Goal: Task Accomplishment & Management: Use online tool/utility

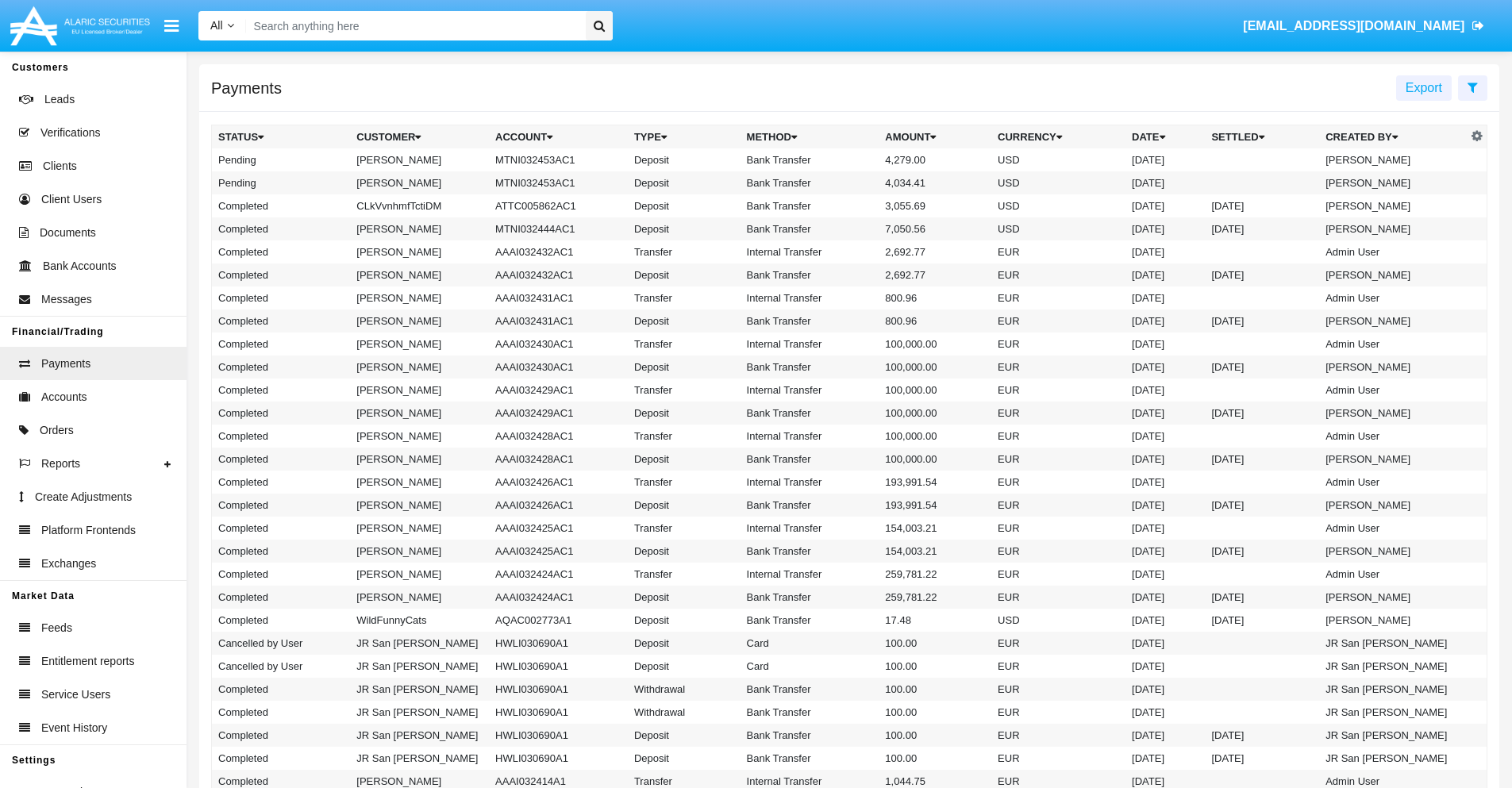
click at [1472, 86] on icon at bounding box center [1472, 86] width 10 height 12
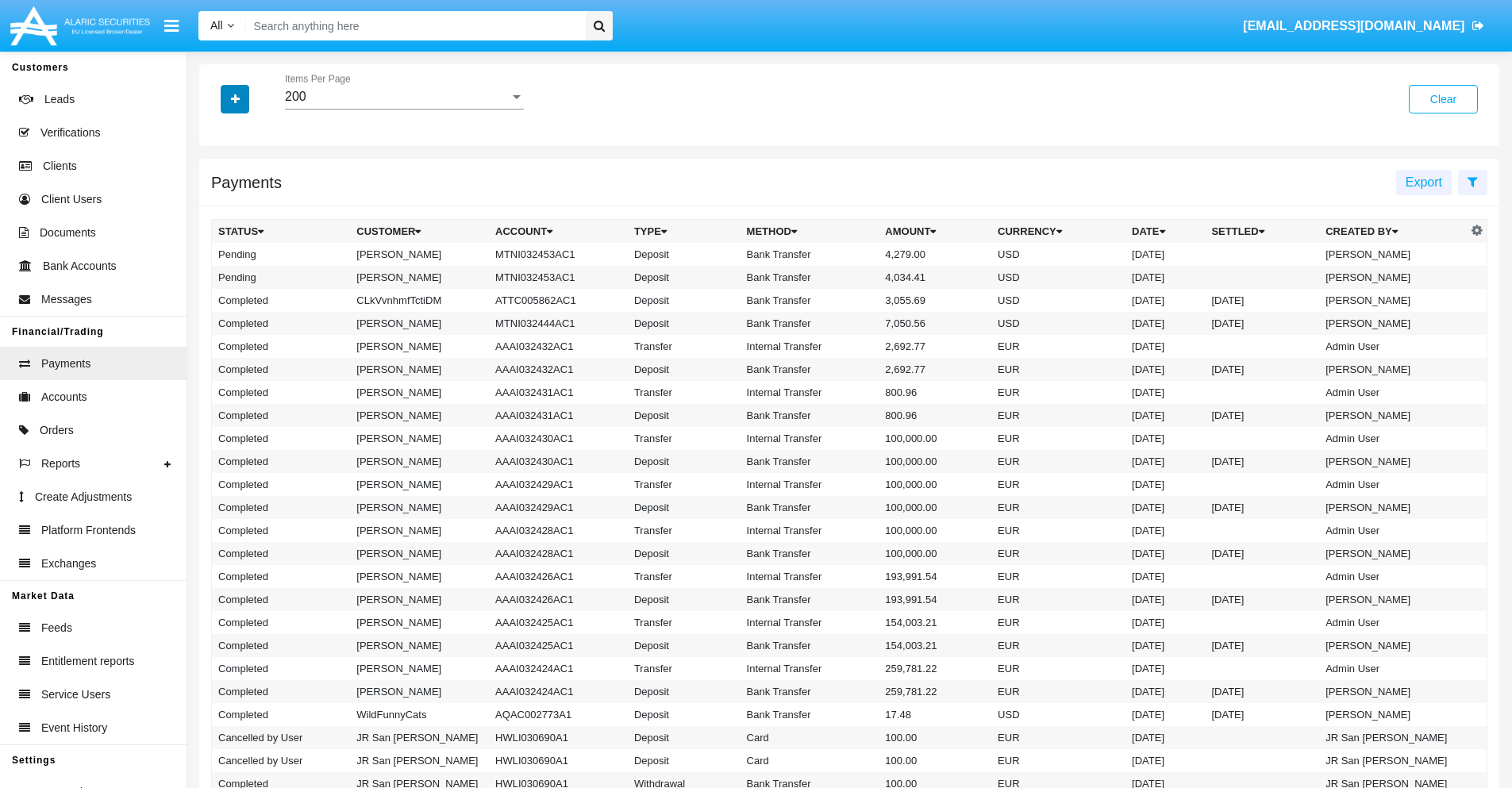
click at [235, 99] on icon "button" at bounding box center [235, 100] width 9 height 11
click at [248, 132] on span "Status" at bounding box center [249, 132] width 36 height 19
click at [219, 138] on input "Status" at bounding box center [218, 138] width 1 height 1
checkbox input "true"
click at [235, 99] on icon "button" at bounding box center [235, 100] width 9 height 11
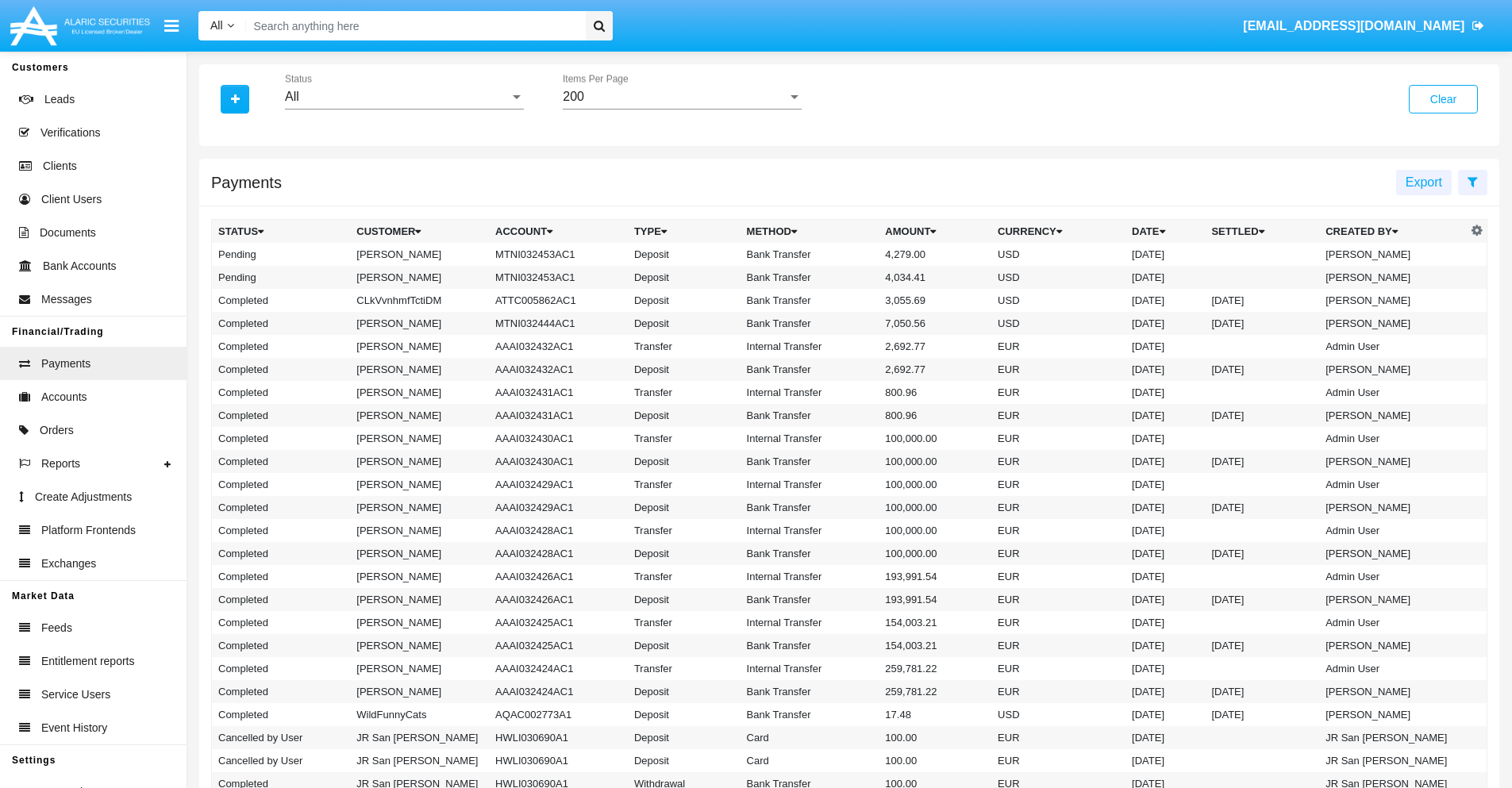
click at [404, 97] on div "All" at bounding box center [397, 96] width 224 height 14
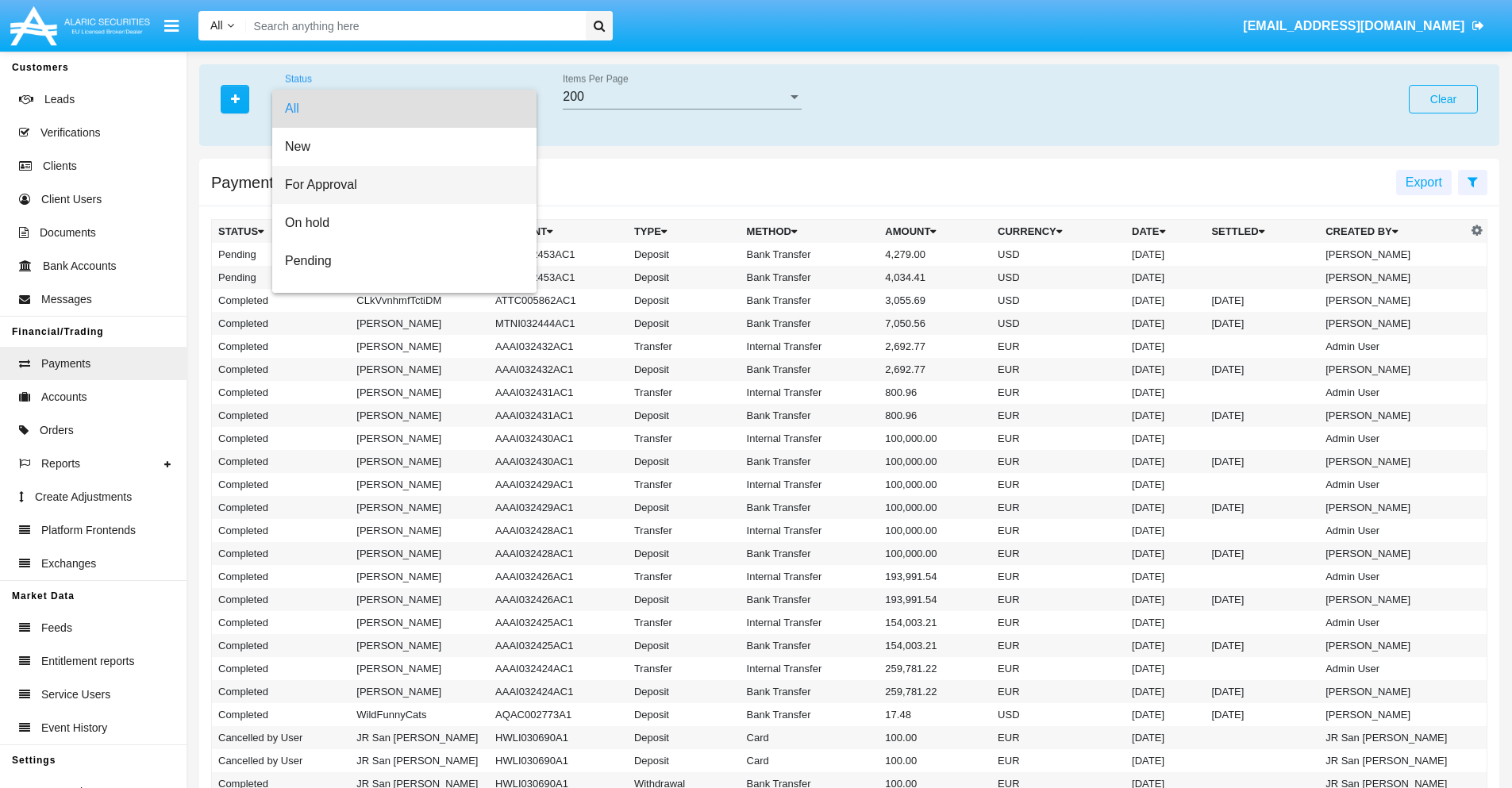
click at [398, 185] on span "For Approval" at bounding box center [404, 184] width 239 height 38
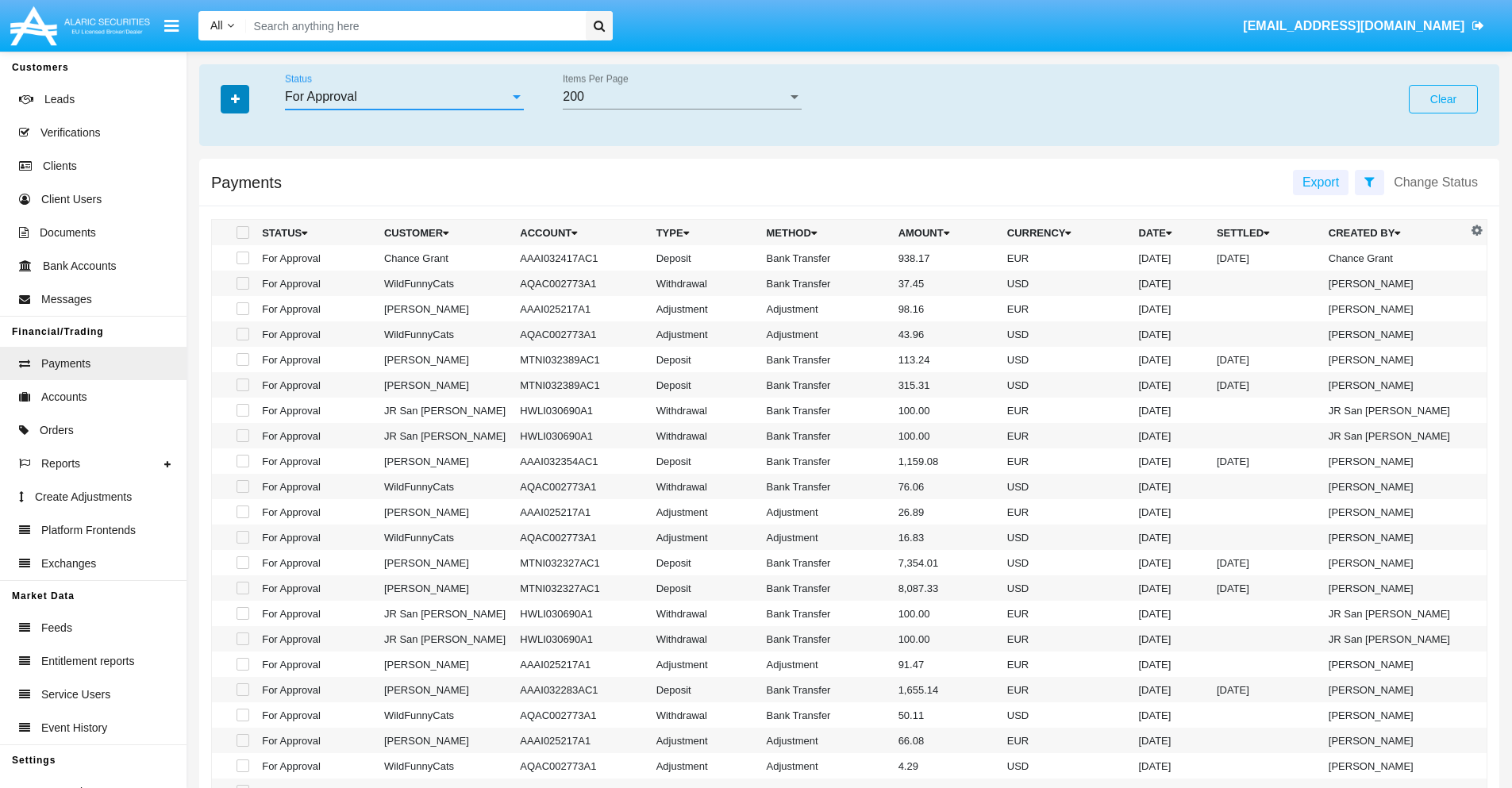
click at [235, 99] on icon "button" at bounding box center [235, 100] width 9 height 11
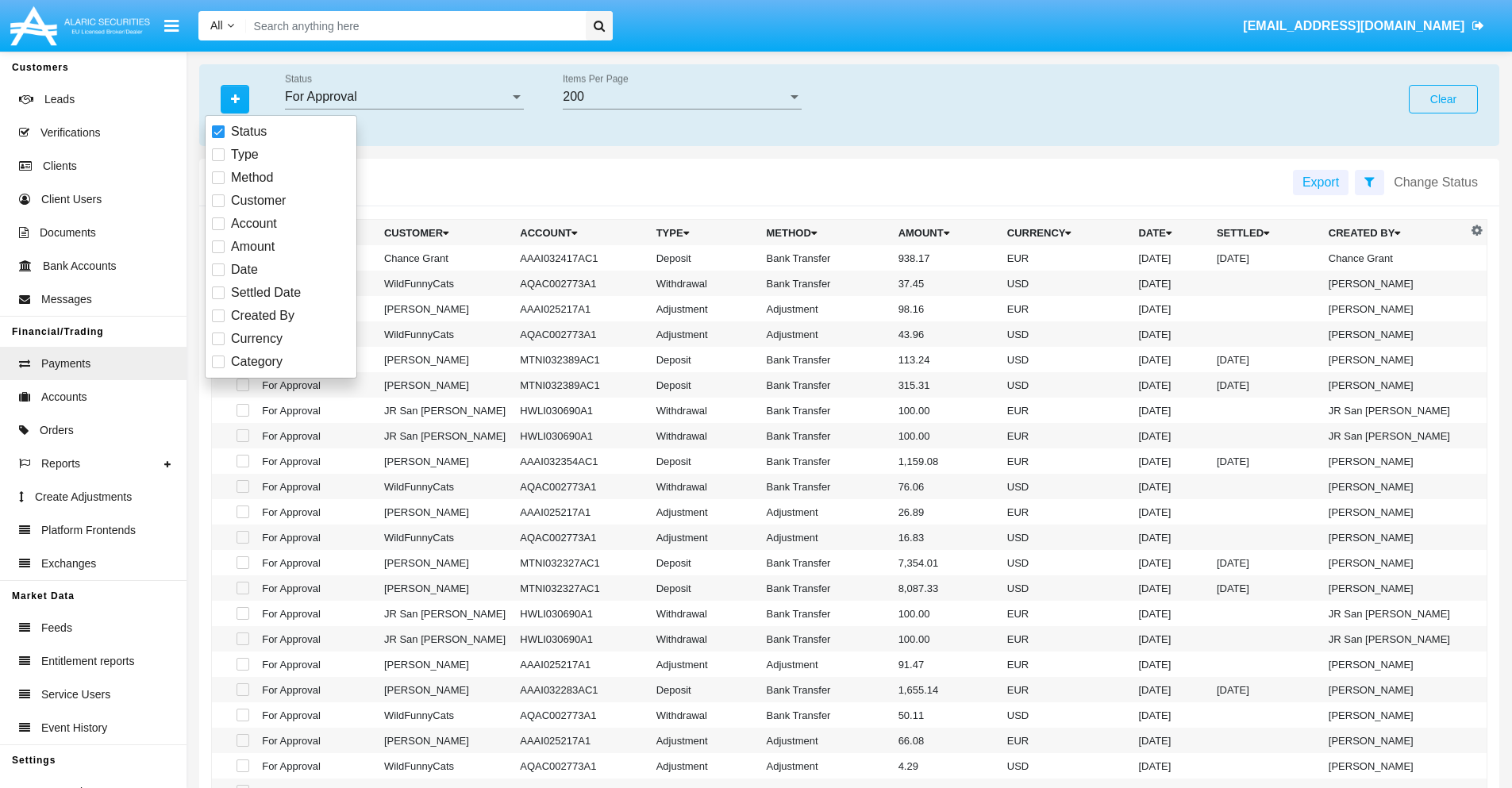
click at [257, 338] on span "Currency" at bounding box center [257, 338] width 51 height 19
click at [219, 345] on input "Currency" at bounding box center [218, 345] width 1 height 1
checkbox input "true"
click at [235, 99] on icon "button" at bounding box center [235, 100] width 9 height 11
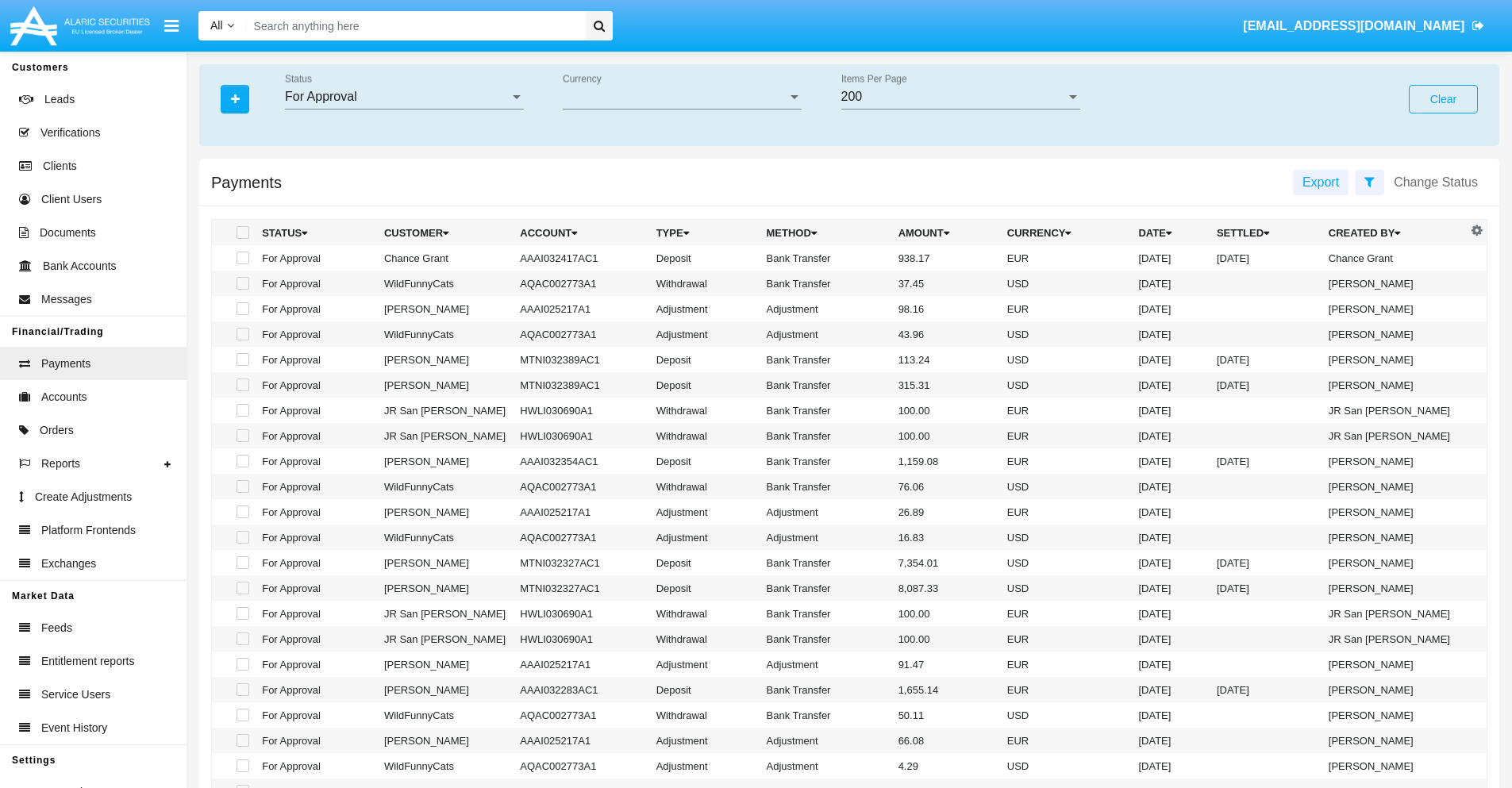
click at [682, 97] on span "Currency" at bounding box center [675, 96] width 224 height 14
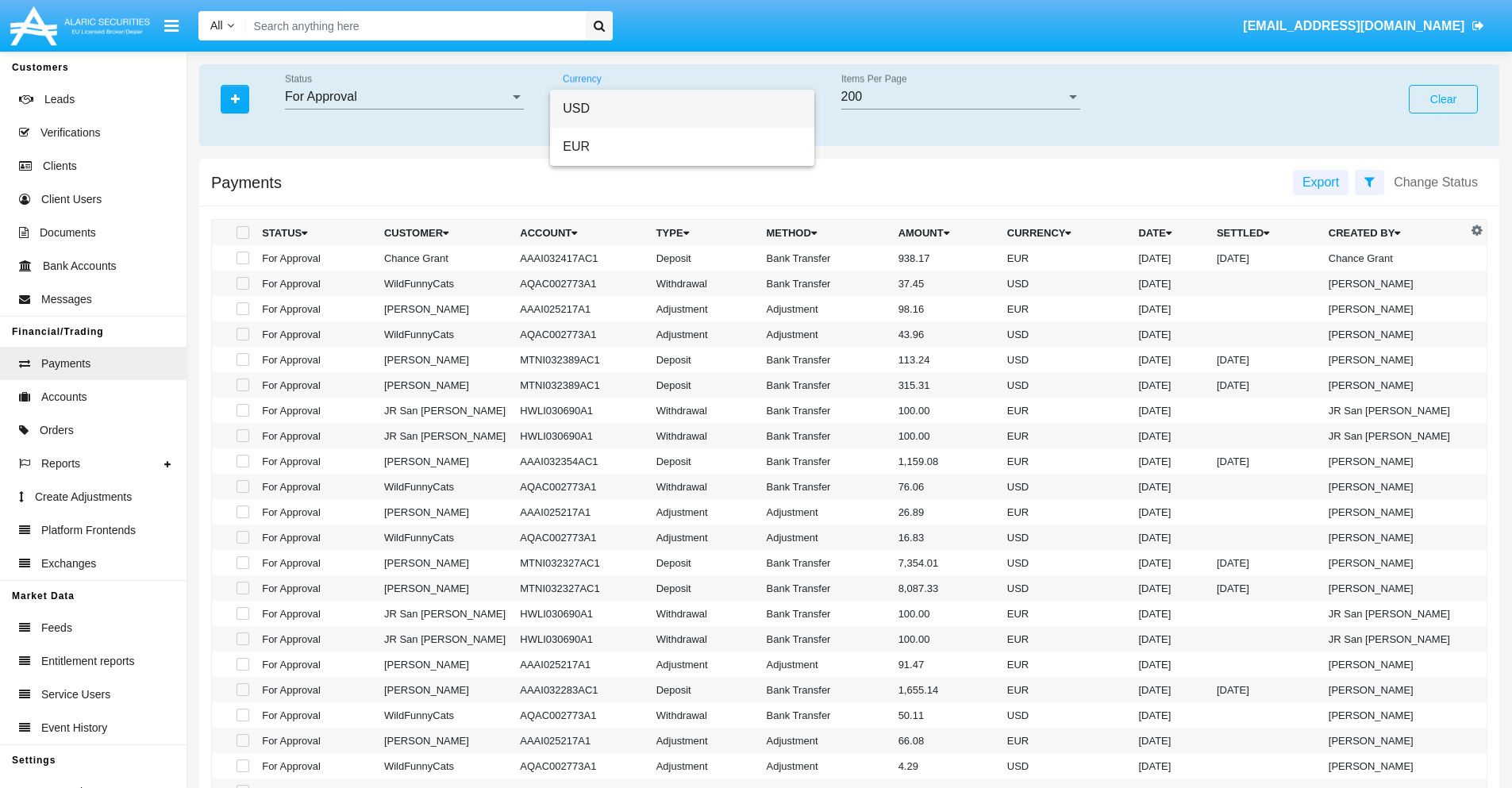
click at [682, 108] on span "USD" at bounding box center [682, 108] width 239 height 38
